Goal: Information Seeking & Learning: Check status

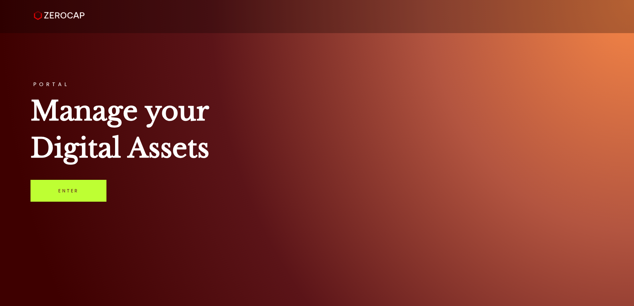
click at [65, 187] on link "Enter" at bounding box center [69, 191] width 76 height 22
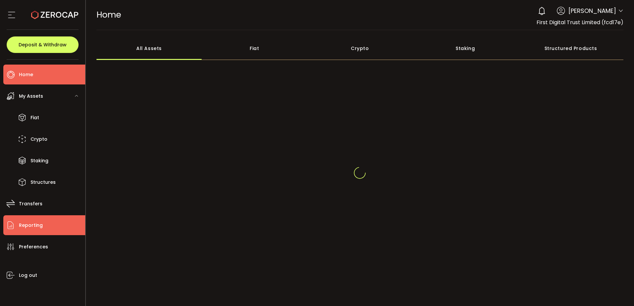
click at [46, 224] on li "Reporting" at bounding box center [44, 226] width 82 height 20
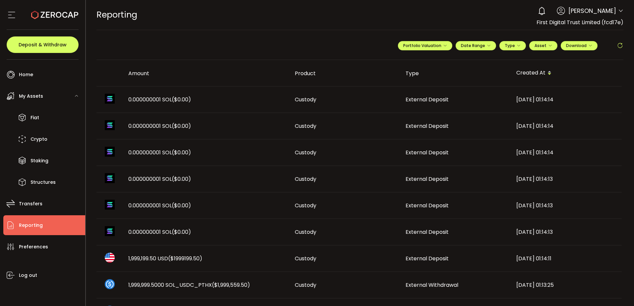
drag, startPoint x: 151, startPoint y: 254, endPoint x: 179, endPoint y: 241, distance: 30.4
click at [151, 254] on td "1,999,199.50 USD ($1999199.50)" at bounding box center [206, 259] width 166 height 27
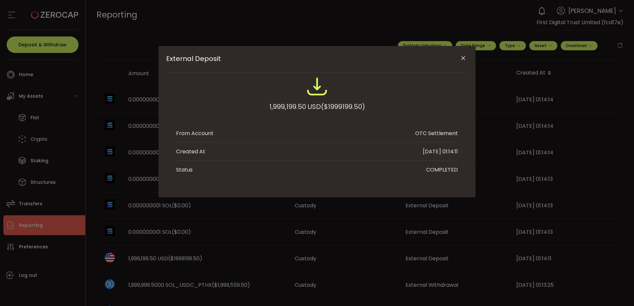
click at [335, 106] on span "($1999199.50)" at bounding box center [343, 107] width 44 height 12
copy span "1999199.50"
click at [462, 55] on icon "Close" at bounding box center [463, 58] width 7 height 7
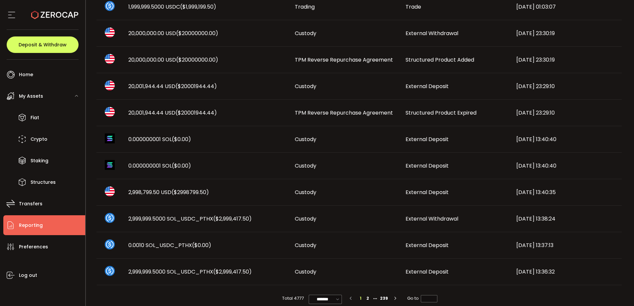
scroll to position [344, 0]
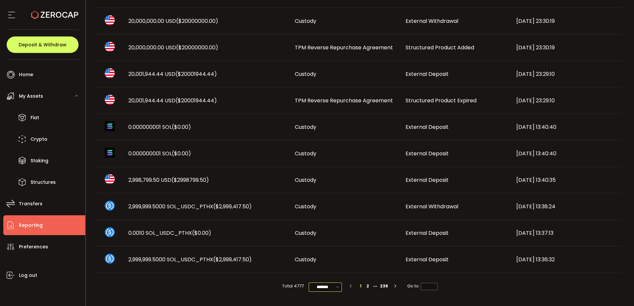
click at [330, 288] on input "*******" at bounding box center [325, 287] width 33 height 9
click at [330, 260] on span "50/page" at bounding box center [325, 260] width 20 height 7
type input "*******"
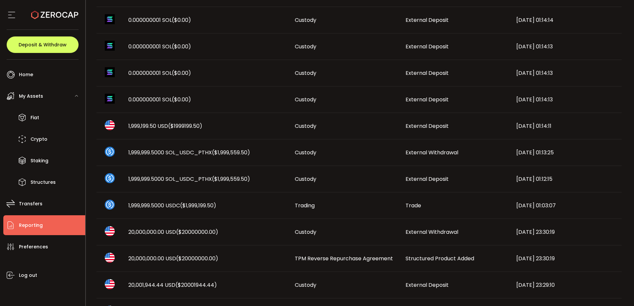
scroll to position [0, 0]
